Goal: Information Seeking & Learning: Learn about a topic

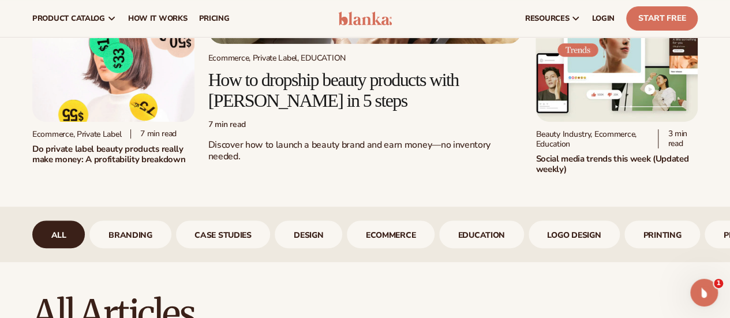
scroll to position [231, 0]
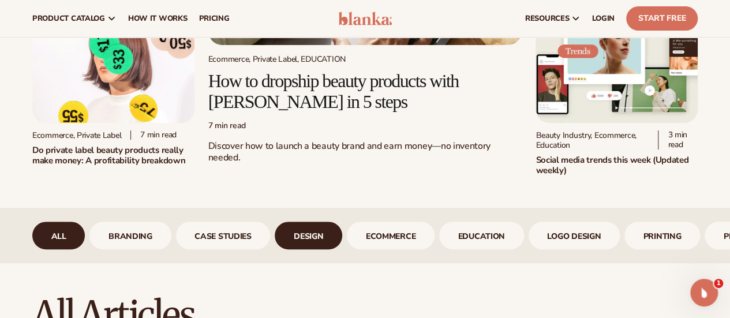
click at [304, 249] on link "design" at bounding box center [309, 236] width 68 height 28
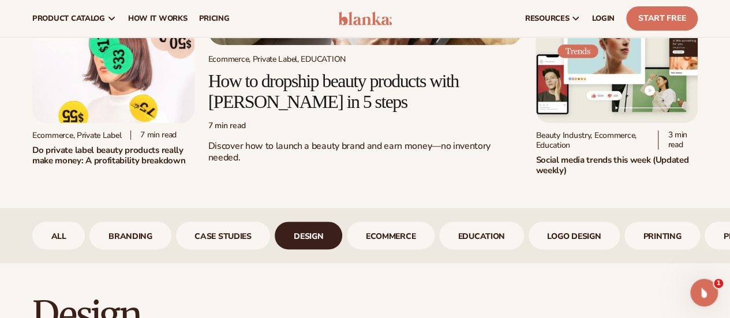
click at [309, 244] on link "design" at bounding box center [309, 236] width 68 height 28
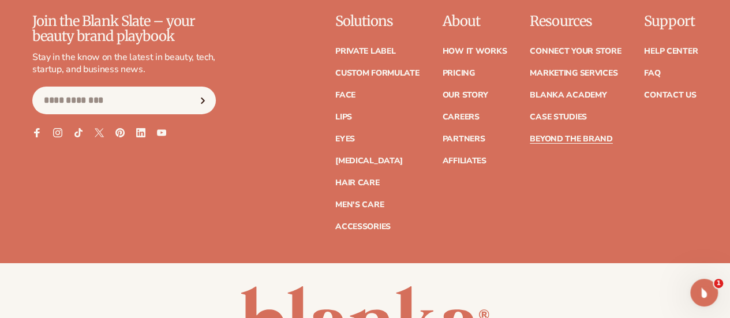
scroll to position [1963, 0]
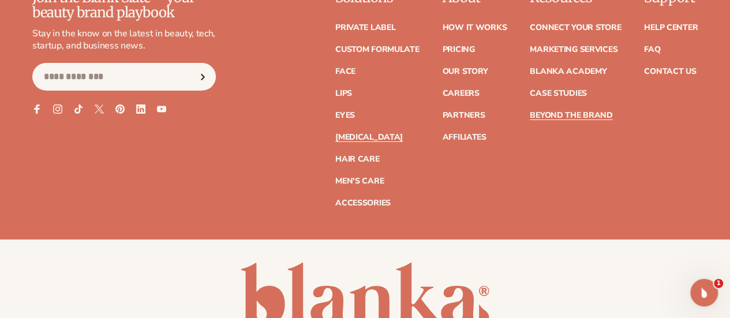
click at [335, 141] on link "[MEDICAL_DATA]" at bounding box center [369, 137] width 68 height 8
